Goal: Check status: Check status

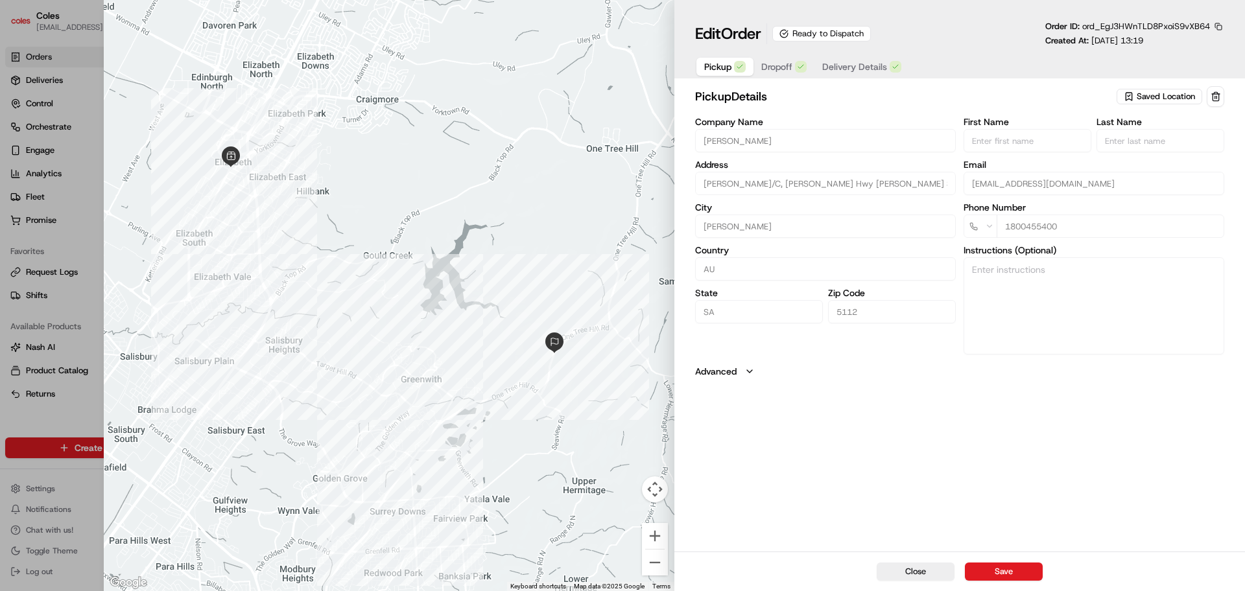
click at [673, 305] on div "pickup Details Saved Location Company Name [PERSON_NAME] Address [PERSON_NAME][…" at bounding box center [959, 318] width 571 height 468
click at [673, 23] on button "button" at bounding box center [1218, 27] width 12 height 12
click at [673, 47] on button "Copy ID" at bounding box center [1183, 46] width 118 height 16
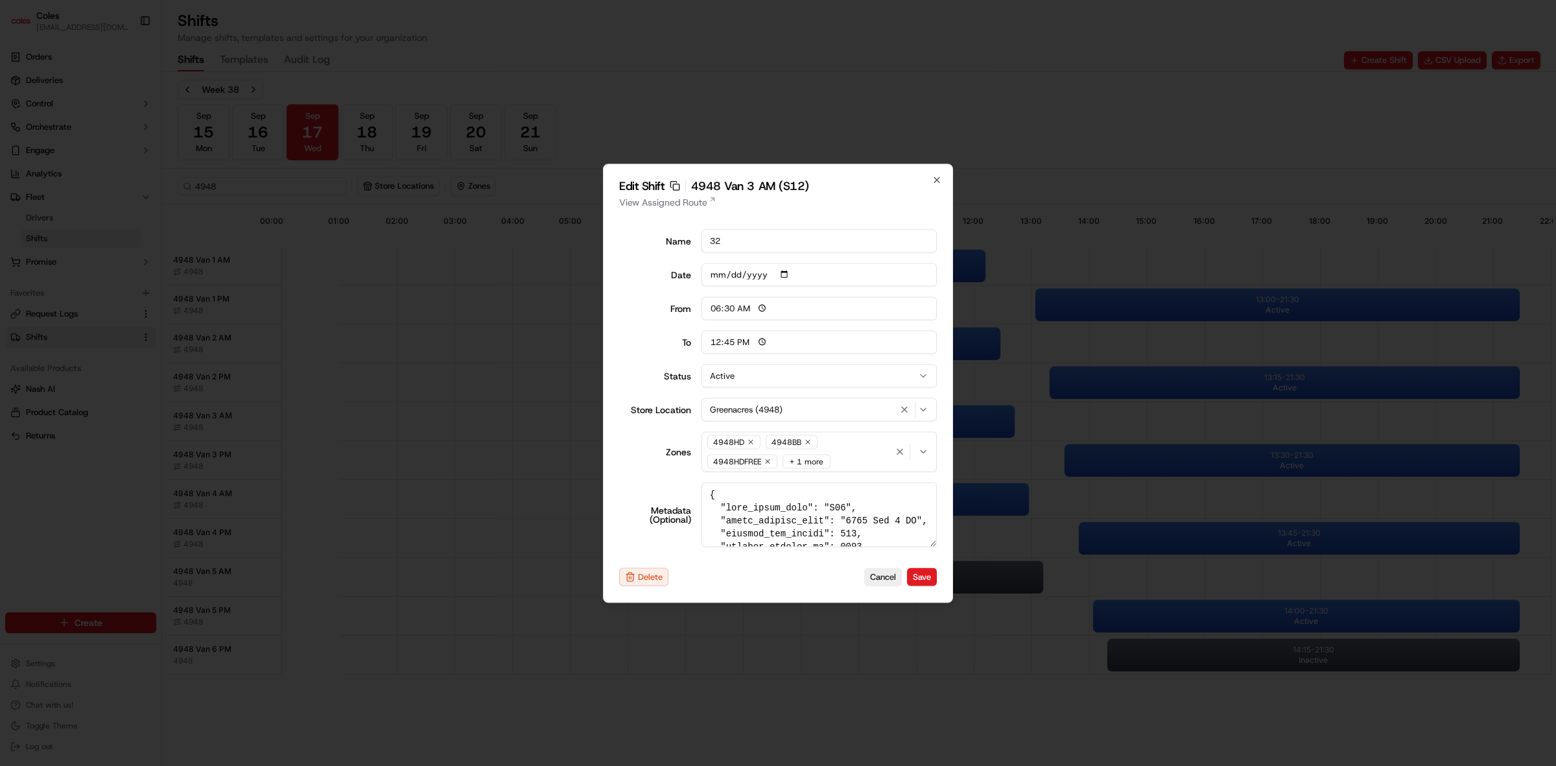
scroll to position [0, 114]
